Goal: Find contact information: Obtain details needed to contact an individual or organization

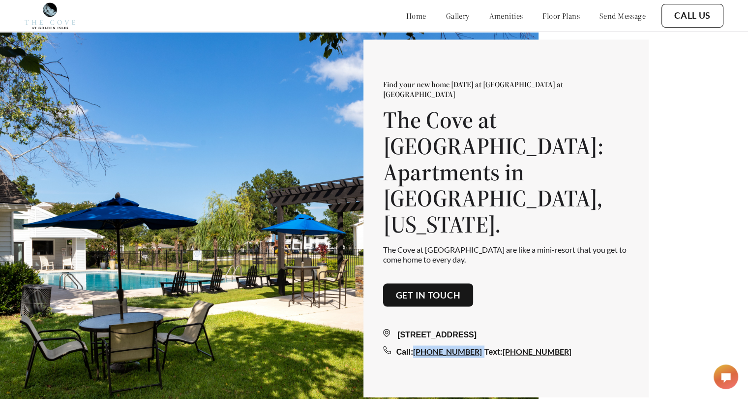
drag, startPoint x: 472, startPoint y: 322, endPoint x: 420, endPoint y: 322, distance: 52.2
click at [420, 347] on div "Call: [PHONE_NUMBER]" at bounding box center [441, 351] width 88 height 8
copy div "[PHONE_NUMBER]"
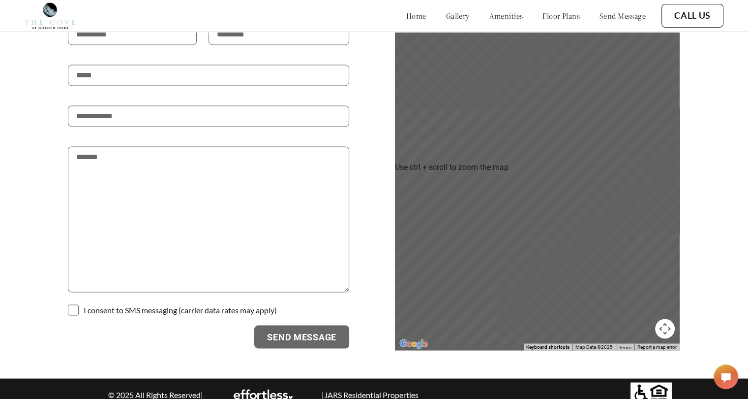
scroll to position [1666, 0]
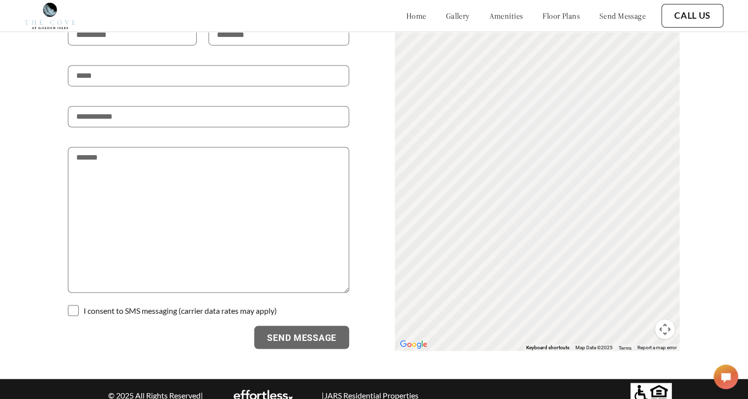
drag, startPoint x: 419, startPoint y: 383, endPoint x: 325, endPoint y: 381, distance: 94.0
click at [325, 390] on p "| JARS Residential Properties" at bounding box center [369, 394] width 107 height 9
copy p "JARS Residential Properties"
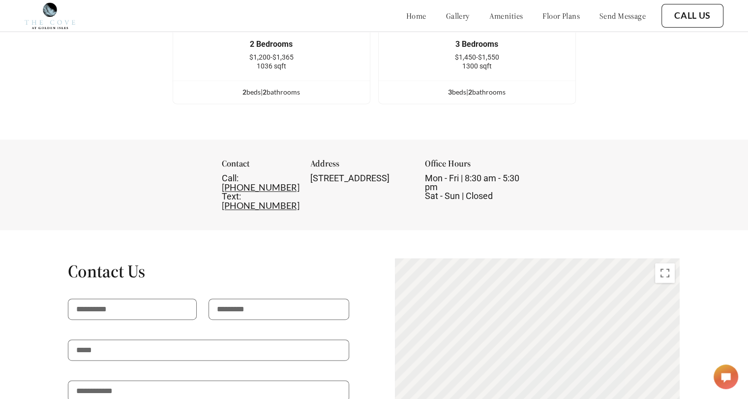
scroll to position [1373, 0]
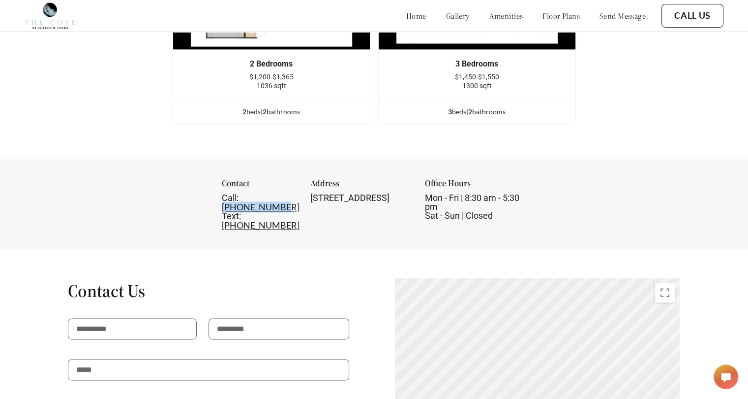
drag, startPoint x: 268, startPoint y: 204, endPoint x: 207, endPoint y: 205, distance: 61.5
click at [222, 205] on div "Call: [PHONE_NUMBER] Text: [PHONE_NUMBER]" at bounding box center [260, 211] width 76 height 36
copy link "[PHONE_NUMBER]"
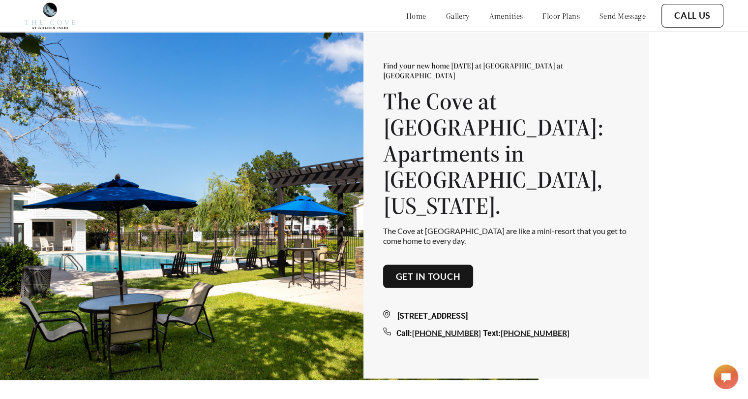
scroll to position [0, 0]
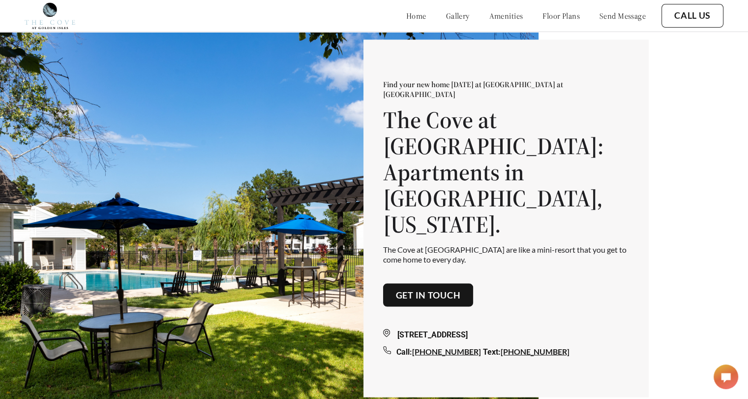
drag, startPoint x: 561, startPoint y: 307, endPoint x: 401, endPoint y: 304, distance: 159.4
click at [401, 329] on div "[STREET_ADDRESS]" at bounding box center [506, 335] width 246 height 12
copy div "[STREET_ADDRESS]"
drag, startPoint x: 472, startPoint y: 324, endPoint x: 421, endPoint y: 321, distance: 51.7
click at [421, 347] on div "Call: [PHONE_NUMBER]" at bounding box center [440, 351] width 87 height 9
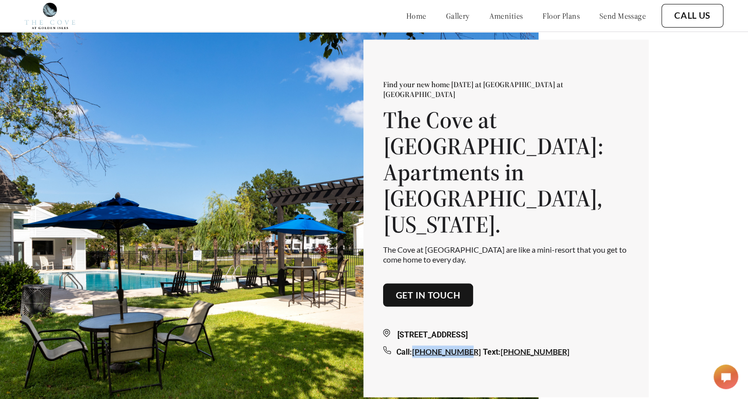
copy link "[PHONE_NUMBER]"
